Goal: Task Accomplishment & Management: Use online tool/utility

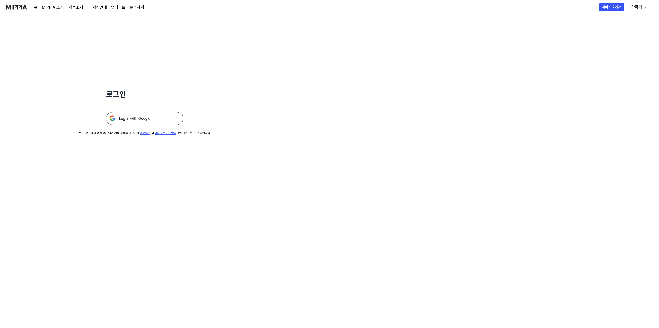
click at [161, 116] on img at bounding box center [144, 118] width 77 height 13
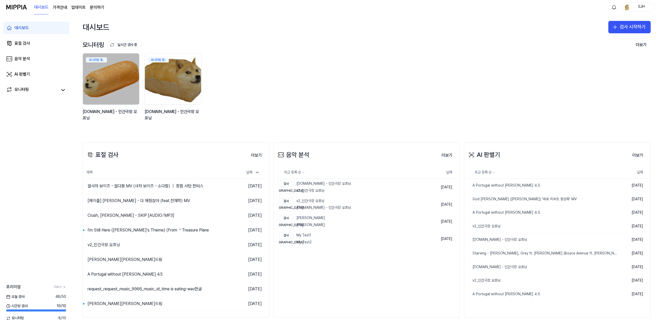
click at [358, 94] on div "모니터링 중.. y2mate.com - 인간극장 오프닝 모니터링 중.. y2mate.com - 인간극장 오프닝" at bounding box center [363, 90] width 568 height 74
click at [36, 49] on link "표절 검사" at bounding box center [36, 43] width 66 height 12
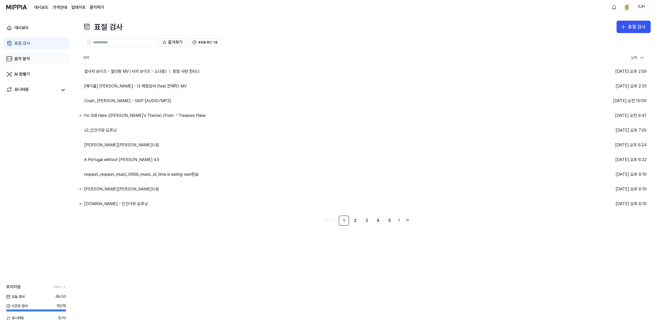
click at [31, 61] on link "음악 분석" at bounding box center [36, 59] width 66 height 12
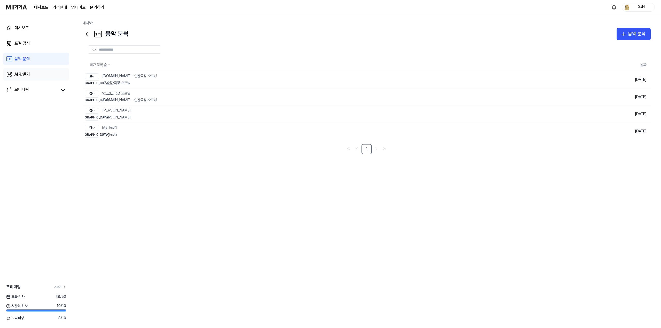
click at [32, 75] on link "AI 판별기" at bounding box center [36, 74] width 66 height 12
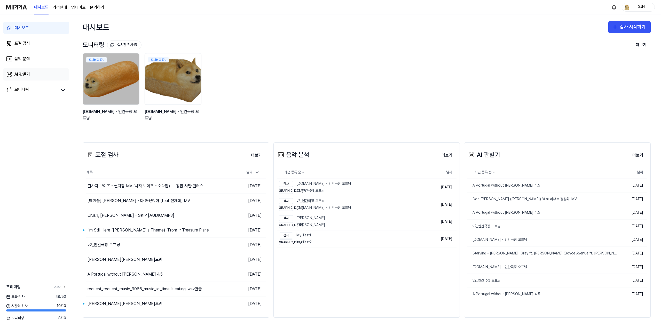
click at [31, 69] on link "AI 판별기" at bounding box center [36, 74] width 66 height 12
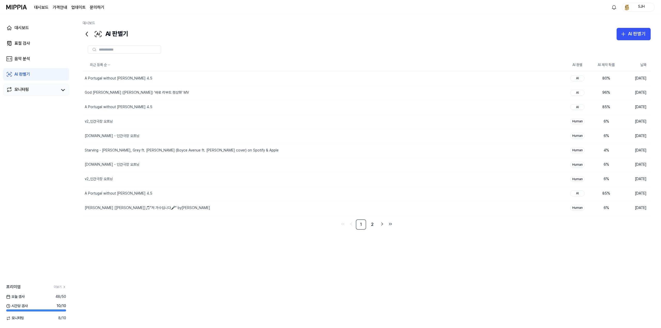
click at [38, 87] on link "모니터링" at bounding box center [32, 90] width 52 height 7
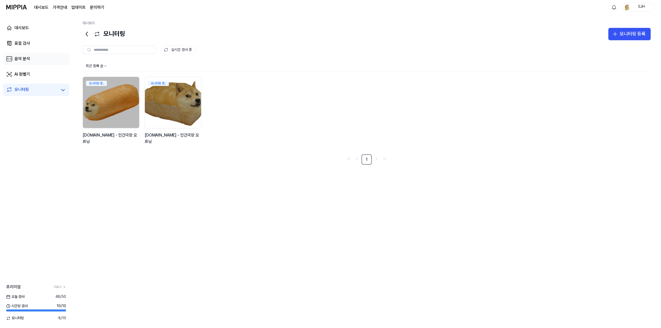
click at [38, 58] on link "음악 분석" at bounding box center [36, 59] width 66 height 12
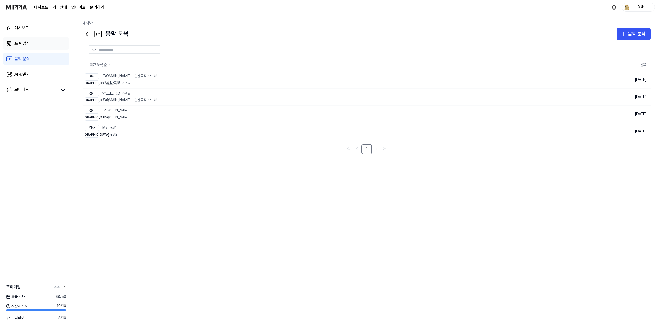
click at [37, 39] on link "표절 검사" at bounding box center [36, 43] width 66 height 12
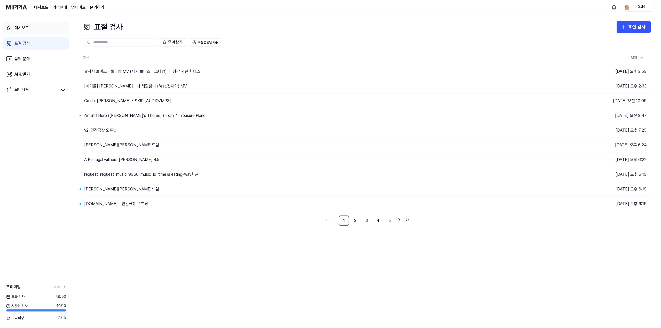
click at [37, 28] on link "대시보드" at bounding box center [36, 28] width 66 height 12
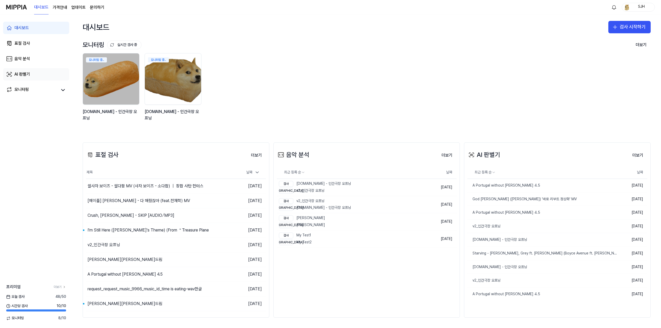
click at [41, 71] on link "AI 판별기" at bounding box center [36, 74] width 66 height 12
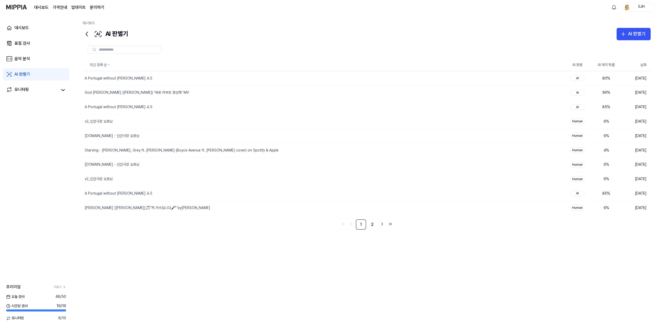
click at [44, 100] on div "대시보드 표절 검사 음악 분석 AI 판별기 모니터링" at bounding box center [36, 58] width 72 height 89
click at [165, 87] on div "God [PERSON_NAME] ([PERSON_NAME]) '바로 리부트 정상화' MV" at bounding box center [313, 93] width 461 height 14
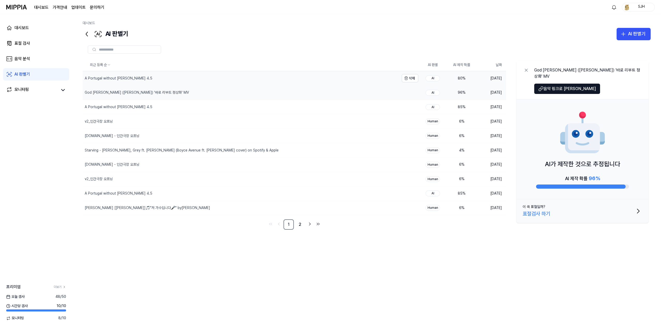
click at [166, 81] on div "A Portugal without [PERSON_NAME] 4.5" at bounding box center [241, 78] width 317 height 14
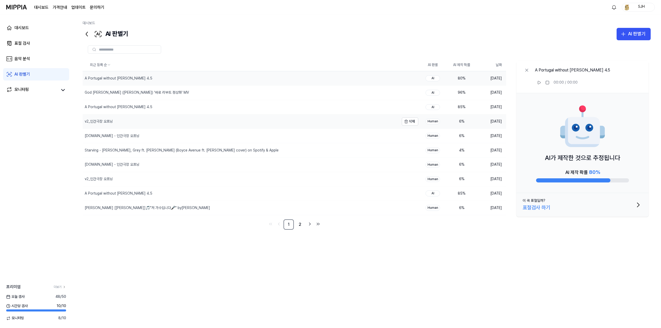
click at [174, 122] on div "v2_인간극장 오프닝" at bounding box center [241, 121] width 317 height 14
drag, startPoint x: 376, startPoint y: 19, endPoint x: 378, endPoint y: 23, distance: 3.9
click at [377, 20] on div "대시보드 AI 판별기 AI 판별기 표절 검사 음악 분석 AI 판별기 최근 등록 순 AI 판별 AI 제작 확률 날짜 A Portugal with…" at bounding box center [366, 171] width 589 height 314
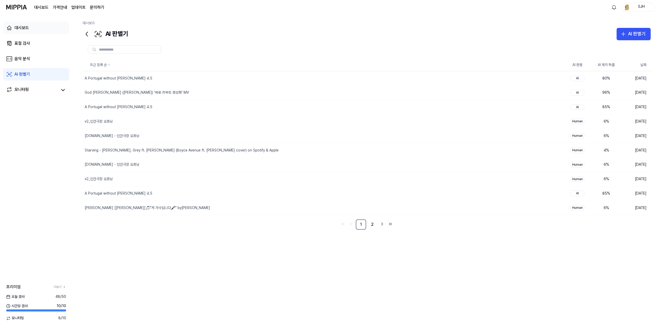
click at [42, 26] on link "대시보드" at bounding box center [36, 28] width 66 height 12
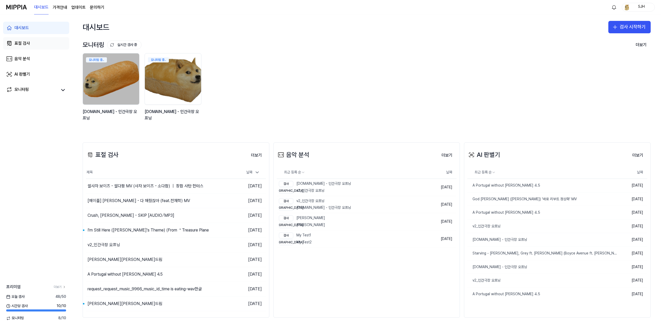
click at [24, 48] on link "표절 검사" at bounding box center [36, 43] width 66 height 12
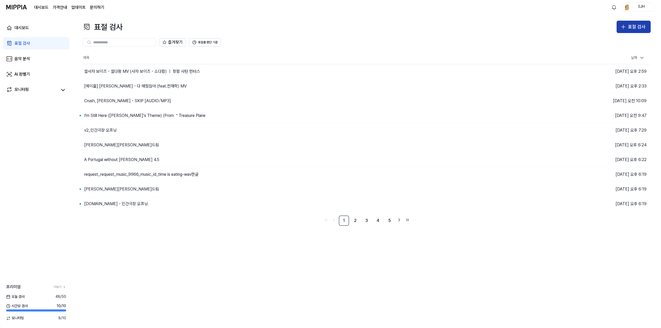
click at [639, 25] on div "표절 검사" at bounding box center [637, 26] width 18 height 7
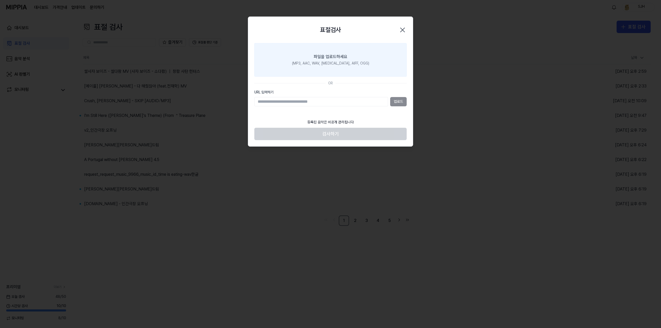
click at [368, 60] on label "파일을 업로드하세요 (MP3, AAC, WAV, FLAC, AIFF, OGG)" at bounding box center [330, 60] width 152 height 34
click at [0, 0] on input "파일을 업로드하세요 (MP3, AAC, WAV, FLAC, AIFF, OGG)" at bounding box center [0, 0] width 0 height 0
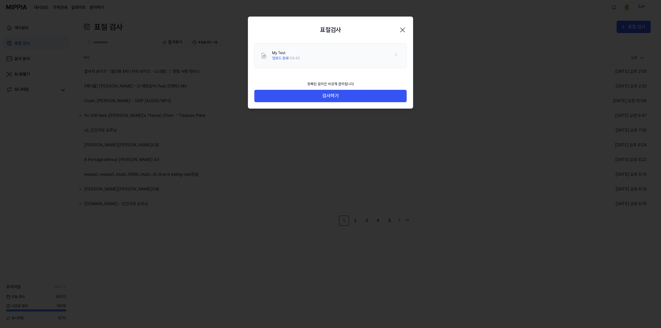
click at [403, 32] on icon "button" at bounding box center [403, 30] width 8 height 8
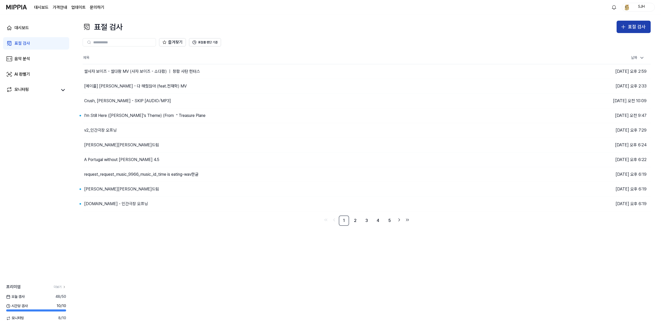
click at [620, 27] on button "표절 검사" at bounding box center [634, 27] width 34 height 12
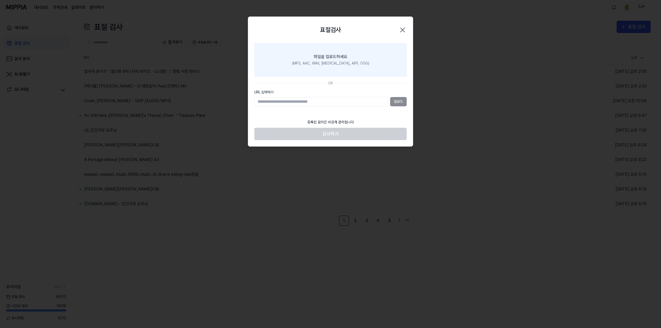
click at [381, 65] on label "파일을 업로드하세요 (MP3, AAC, WAV, FLAC, AIFF, OGG)" at bounding box center [330, 60] width 152 height 34
click at [0, 0] on input "파일을 업로드하세요 (MP3, AAC, WAV, FLAC, AIFF, OGG)" at bounding box center [0, 0] width 0 height 0
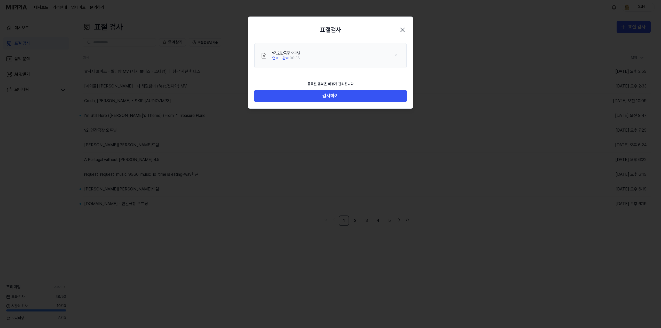
click at [324, 104] on div "등록된 음악은 비공개 관리됩니다 검사하기" at bounding box center [330, 94] width 165 height 30
click at [326, 98] on button "검사하기" at bounding box center [330, 96] width 152 height 12
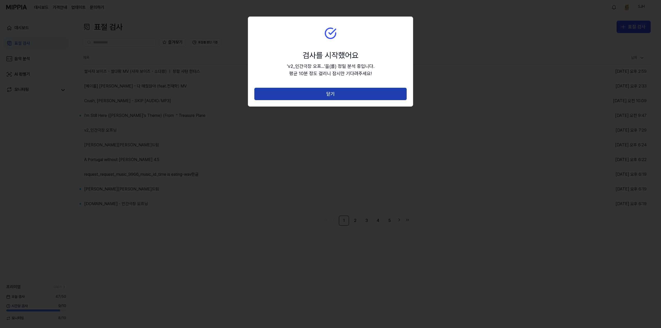
click at [342, 90] on button "닫기" at bounding box center [330, 94] width 152 height 12
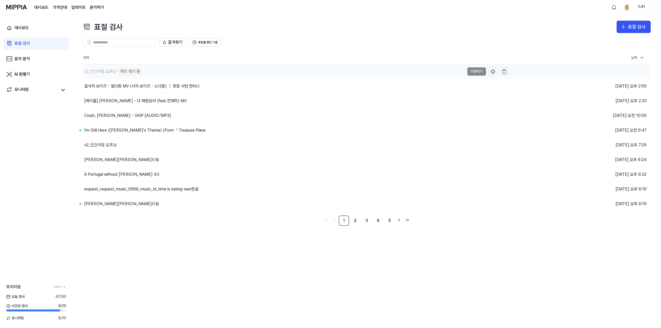
click at [193, 75] on div "v2_인간극장 오프닝 처리 대기 중" at bounding box center [274, 71] width 382 height 14
drag, startPoint x: 343, startPoint y: 272, endPoint x: 337, endPoint y: 255, distance: 18.1
click at [343, 272] on div "표절 검사 표절 검사 표절 검사 음악 분석 AI 판별기 즐겨찾기 표절률 판단 기준 제목 날짜 v2_인간극장 오프닝 97% 이동하기 2025.0…" at bounding box center [366, 171] width 589 height 314
click at [127, 71] on div "v2_인간극장 오프닝" at bounding box center [274, 71] width 382 height 14
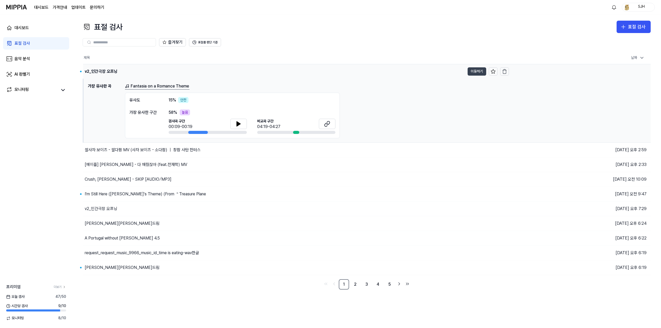
click at [476, 68] on button "이동하기" at bounding box center [477, 71] width 19 height 8
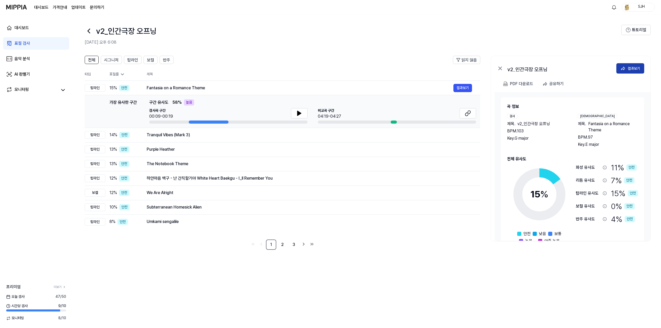
click at [620, 68] on button "결과보기" at bounding box center [631, 68] width 28 height 10
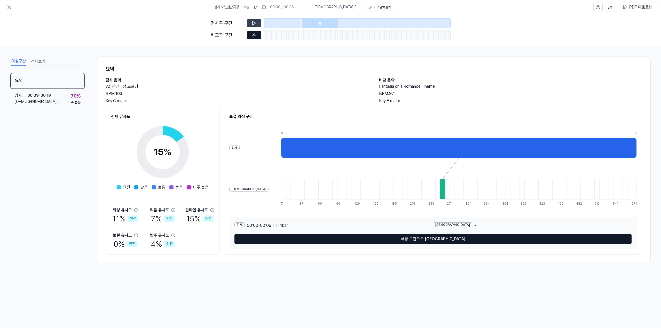
click at [252, 25] on icon at bounding box center [254, 23] width 5 height 5
click at [256, 21] on icon at bounding box center [254, 23] width 5 height 5
click at [257, 5] on button at bounding box center [256, 7] width 8 height 8
click at [257, 6] on rect at bounding box center [256, 7] width 1 height 3
click at [253, 22] on icon at bounding box center [254, 23] width 3 height 4
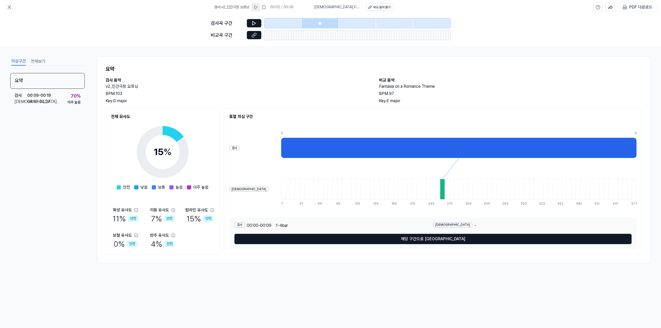
click at [256, 8] on icon at bounding box center [256, 7] width 4 height 4
click at [310, 24] on div at bounding box center [320, 23] width 37 height 9
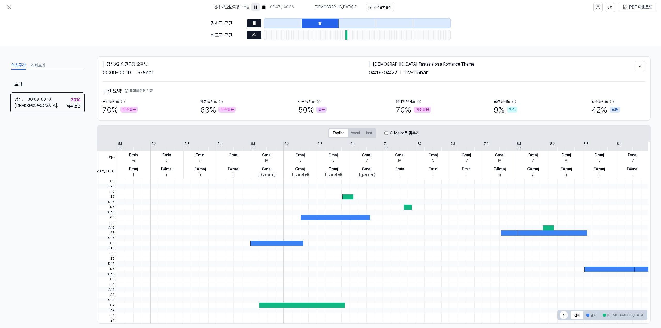
click at [255, 6] on icon at bounding box center [256, 7] width 4 height 4
click at [257, 8] on icon at bounding box center [256, 7] width 4 height 4
click at [258, 8] on icon at bounding box center [256, 7] width 4 height 4
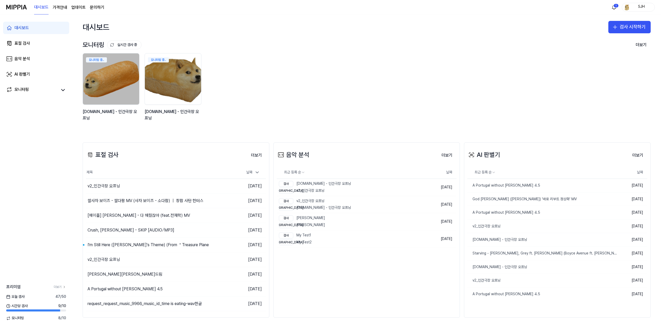
click at [15, 50] on div "대시보드 표절 검사 음악 분석 AI 판별기 모니터링" at bounding box center [36, 58] width 72 height 89
click at [60, 5] on 버튼 "가격안내" at bounding box center [60, 7] width 14 height 6
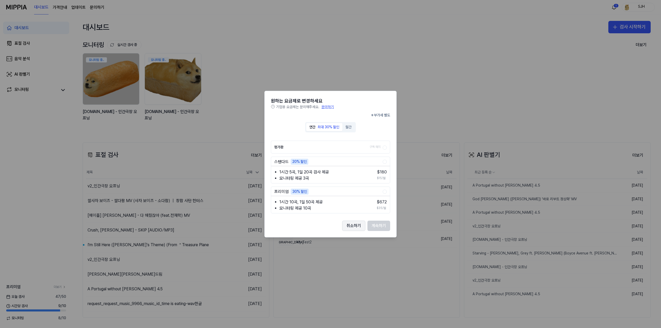
click at [359, 224] on button "취소하기" at bounding box center [353, 226] width 23 height 10
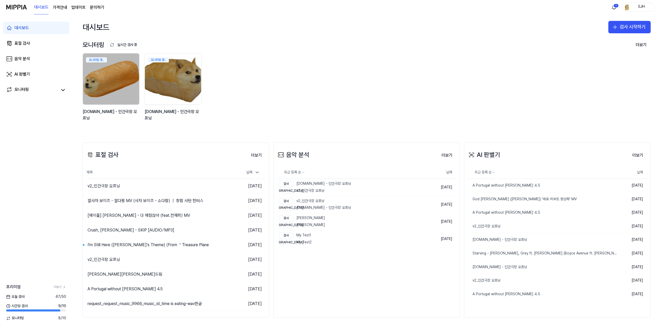
click at [86, 11] on div "대시보드 가격안내 업데이트 문의하기" at bounding box center [69, 7] width 70 height 14
click at [80, 7] on link "업데이트" at bounding box center [78, 7] width 14 height 6
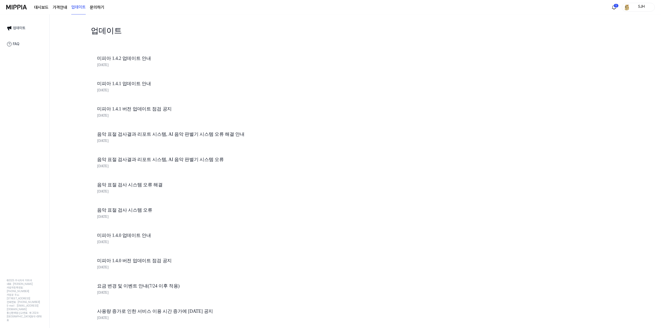
click at [99, 7] on link "문의하기" at bounding box center [97, 7] width 14 height 6
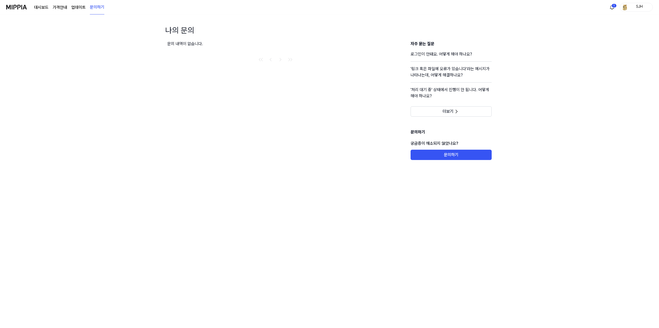
click at [20, 10] on img at bounding box center [16, 7] width 21 height 14
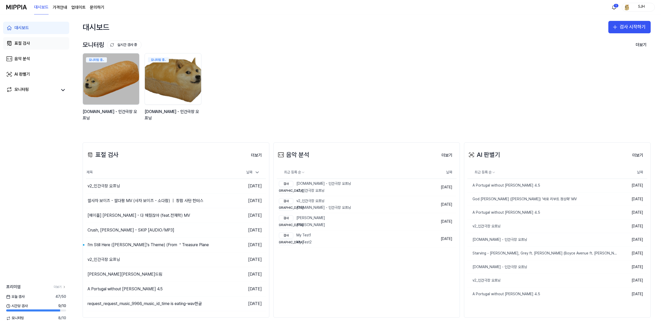
click at [24, 40] on link "표절 검사" at bounding box center [36, 43] width 66 height 12
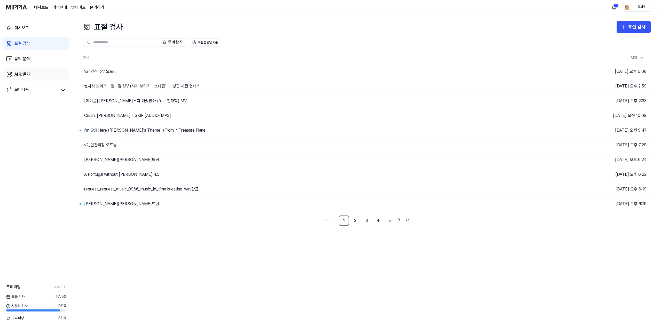
click at [32, 69] on link "AI 판별기" at bounding box center [36, 74] width 66 height 12
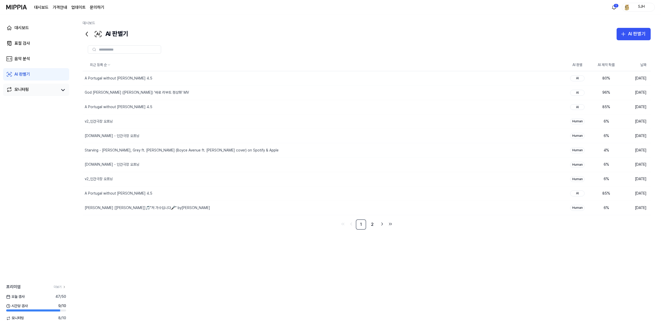
click at [35, 84] on div "모니터링" at bounding box center [36, 90] width 66 height 12
click at [38, 58] on link "음악 분석" at bounding box center [36, 59] width 66 height 12
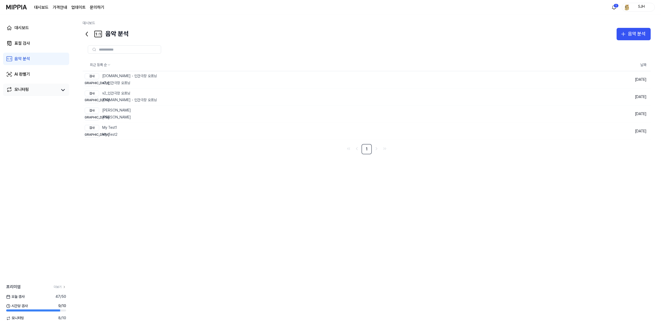
click at [38, 85] on div "모니터링" at bounding box center [36, 90] width 66 height 12
click at [23, 91] on div "모니터링" at bounding box center [21, 90] width 14 height 7
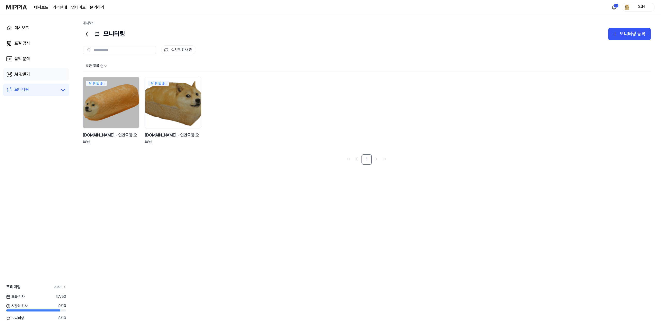
click at [25, 74] on div "AI 판별기" at bounding box center [21, 74] width 15 height 6
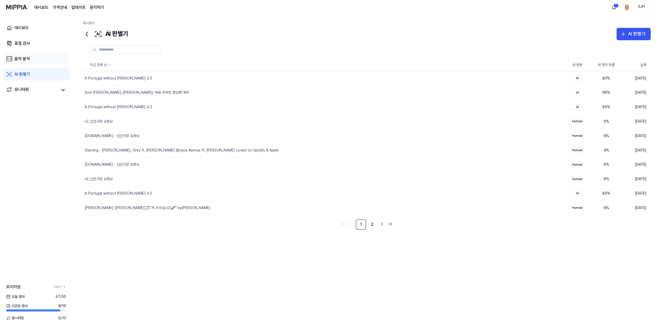
click at [25, 59] on div "음악 분석" at bounding box center [21, 59] width 15 height 6
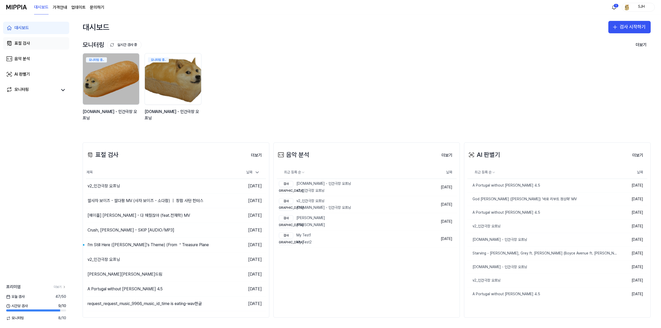
click at [27, 48] on link "표절 검사" at bounding box center [36, 43] width 66 height 12
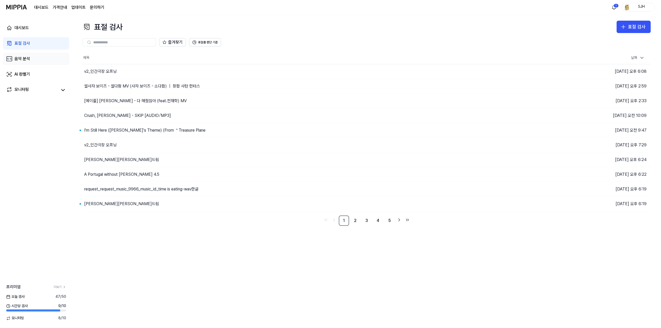
click at [27, 58] on div "음악 분석" at bounding box center [21, 59] width 15 height 6
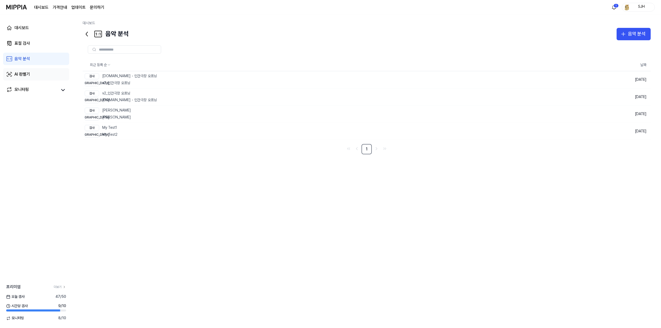
click at [29, 78] on link "AI 판별기" at bounding box center [36, 74] width 66 height 12
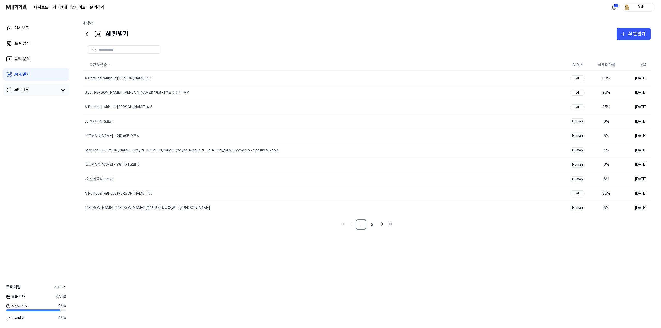
click at [35, 88] on link "모니터링" at bounding box center [32, 90] width 52 height 7
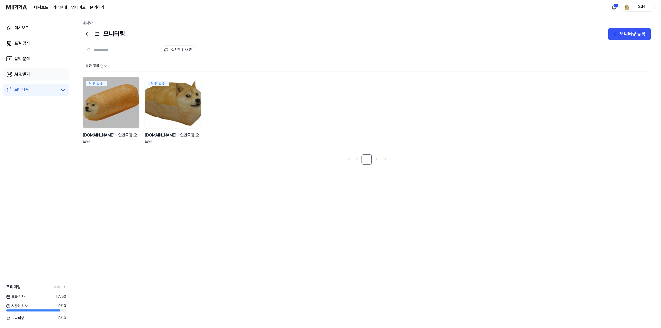
click at [36, 69] on link "AI 판별기" at bounding box center [36, 74] width 66 height 12
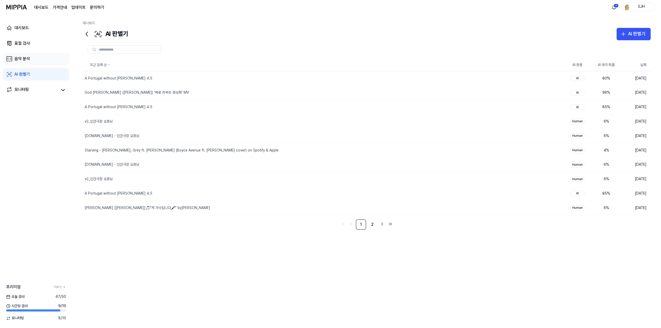
click at [38, 54] on link "음악 분석" at bounding box center [36, 59] width 66 height 12
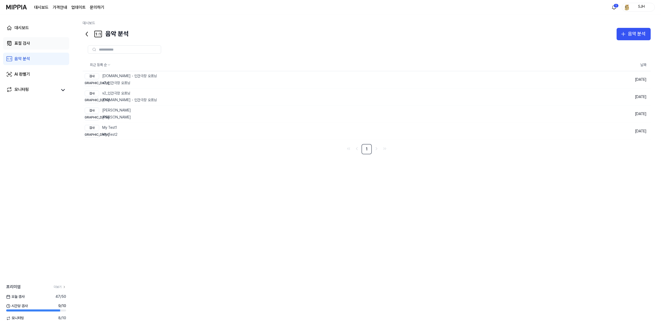
click at [37, 41] on link "표절 검사" at bounding box center [36, 43] width 66 height 12
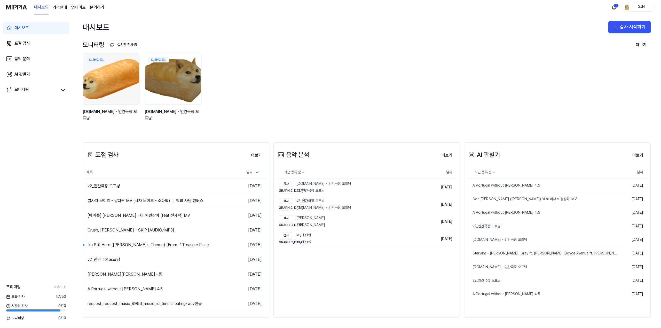
click at [118, 82] on img at bounding box center [111, 79] width 62 height 56
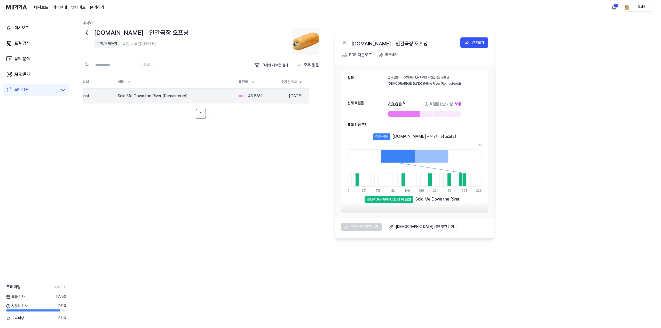
click at [90, 30] on icon at bounding box center [87, 33] width 8 height 8
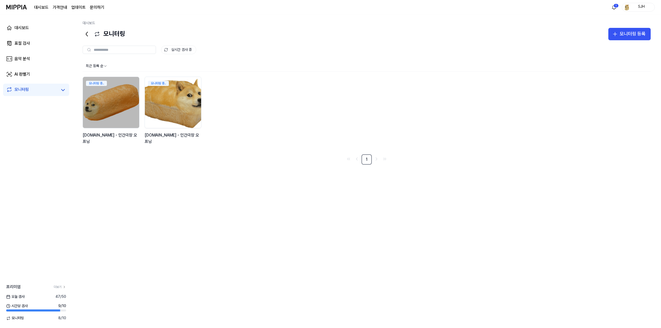
click at [178, 97] on img at bounding box center [173, 102] width 62 height 56
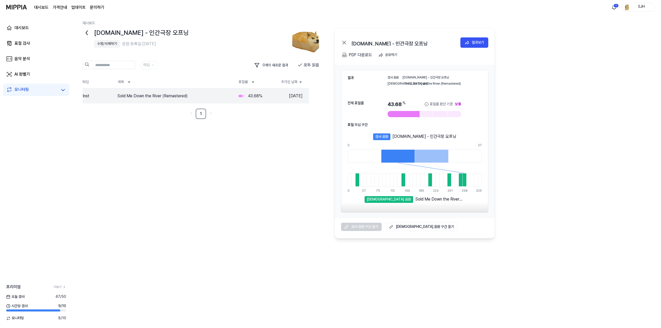
click at [91, 32] on div "[DOMAIN_NAME] - 인간극장 오프닝" at bounding box center [185, 33] width 205 height 10
click at [90, 32] on icon at bounding box center [87, 33] width 8 height 8
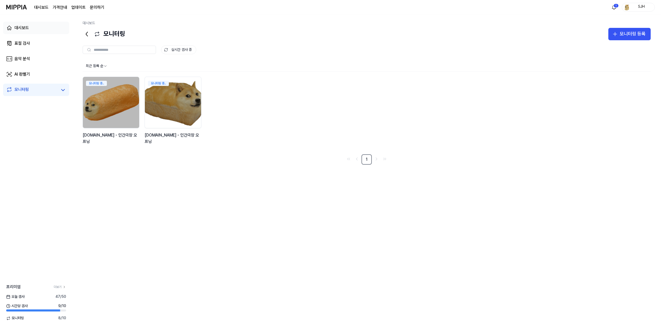
click at [54, 31] on link "대시보드" at bounding box center [36, 28] width 66 height 12
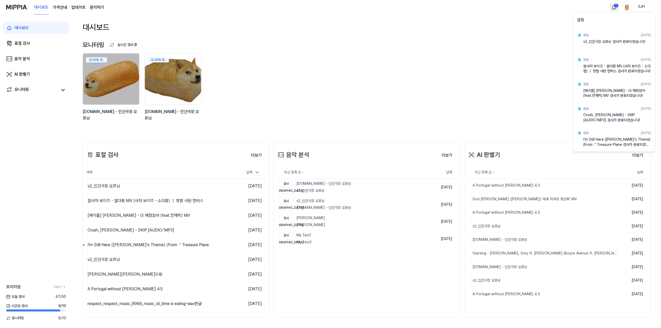
click at [613, 7] on html "대시보드 가격안내 업데이트 문의하기 1 SJH 대시보드 표절 검사 음악 분석 AI 판별기 모니터링 프리미엄 더보기 [DATE] 검사 47 / …" at bounding box center [330, 164] width 661 height 328
click at [527, 59] on html "대시보드 가격안내 업데이트 문의하기 SJH 대시보드 표절 검사 음악 분석 AI 판별기 모니터링 프리미엄 더보기 [DATE] 검사 47 / 50…" at bounding box center [330, 164] width 661 height 328
